Goal: Information Seeking & Learning: Check status

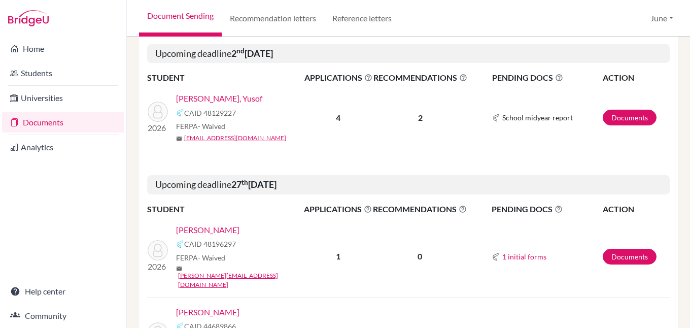
scroll to position [1613, 0]
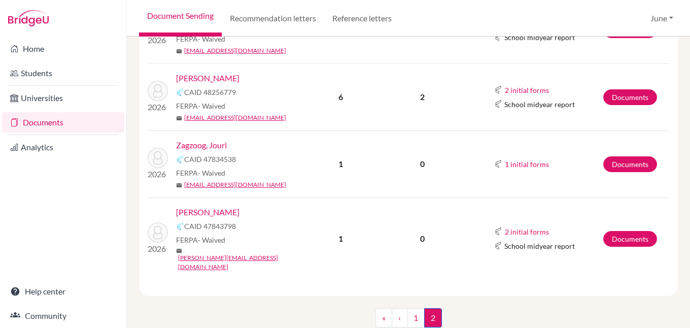
scroll to position [285, 0]
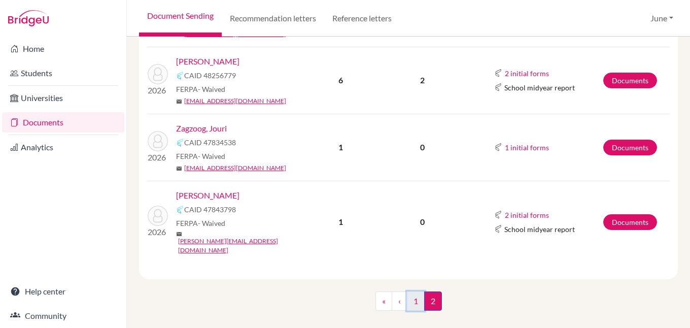
click at [412, 291] on link "1" at bounding box center [416, 300] width 18 height 19
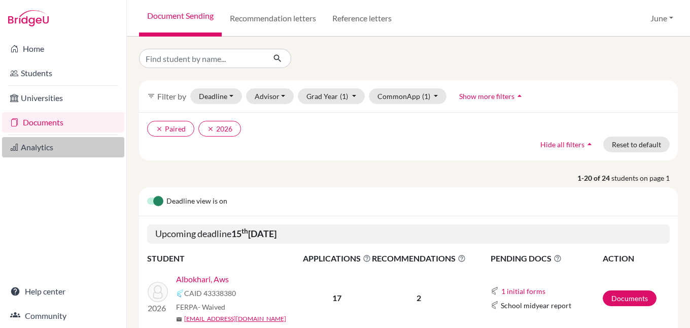
click at [39, 147] on link "Analytics" at bounding box center [63, 147] width 122 height 20
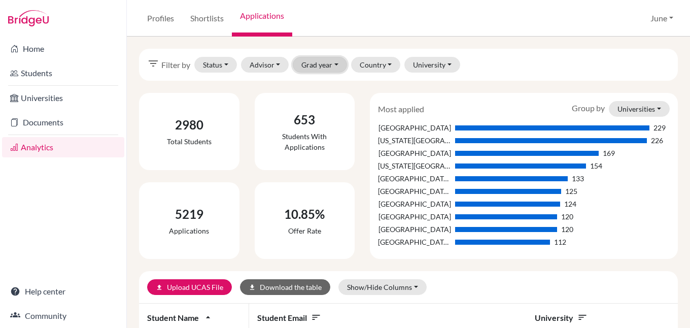
click at [333, 62] on button "Grad year" at bounding box center [320, 65] width 54 height 16
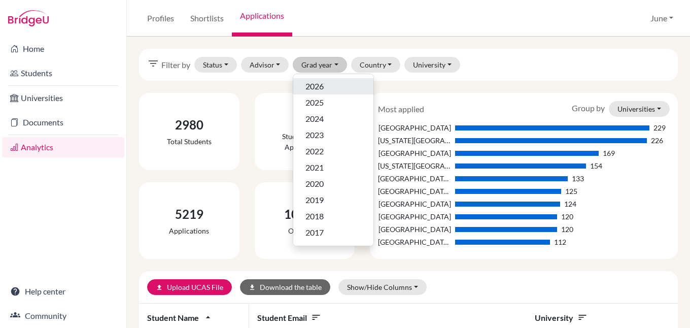
click at [311, 87] on span "2026" at bounding box center [315, 86] width 18 height 12
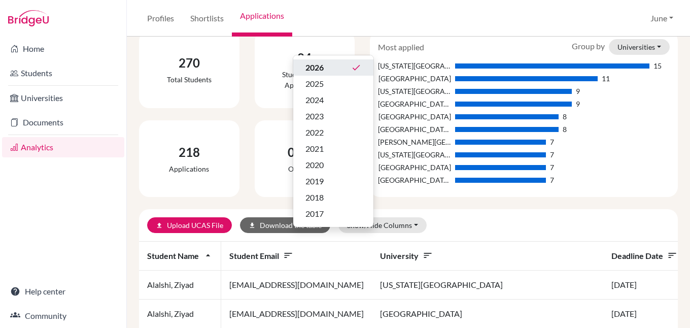
scroll to position [152, 0]
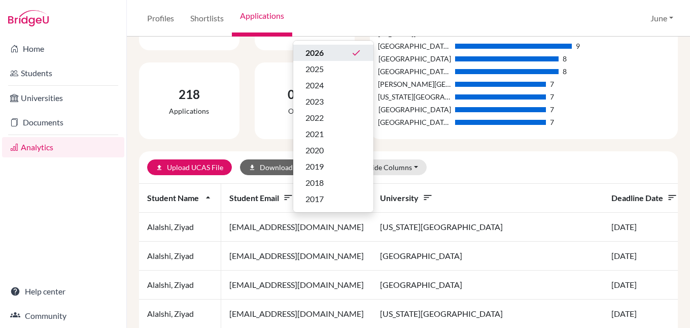
click at [496, 169] on div at bounding box center [583, 167] width 174 height 16
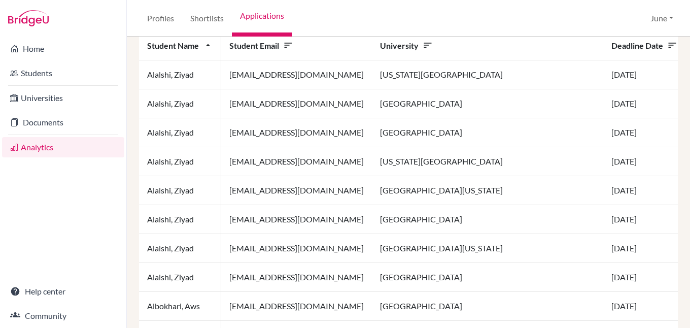
scroll to position [51, 0]
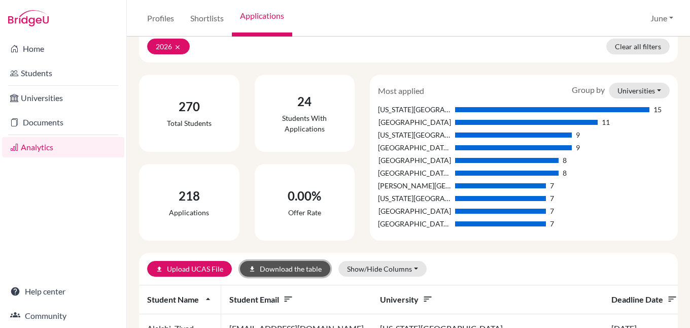
click at [290, 269] on button "download Download the table" at bounding box center [285, 269] width 90 height 16
